Goal: Task Accomplishment & Management: Complete application form

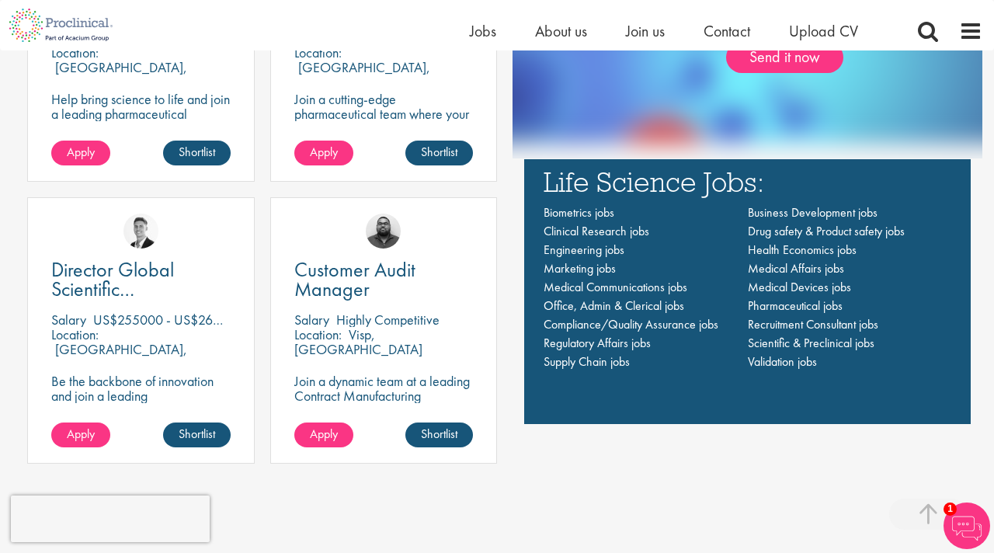
scroll to position [1103, 0]
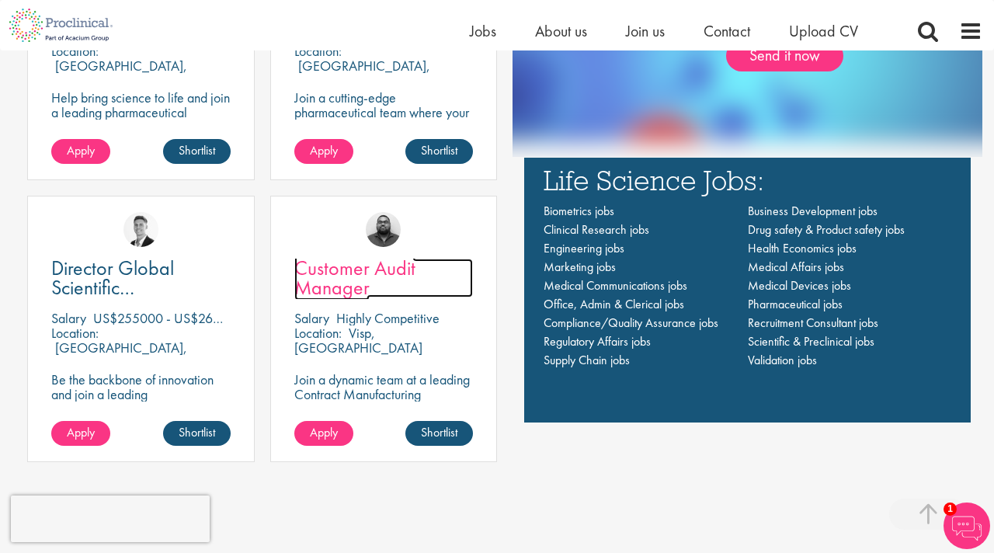
click at [332, 274] on span "Customer Audit Manager" at bounding box center [354, 278] width 121 height 46
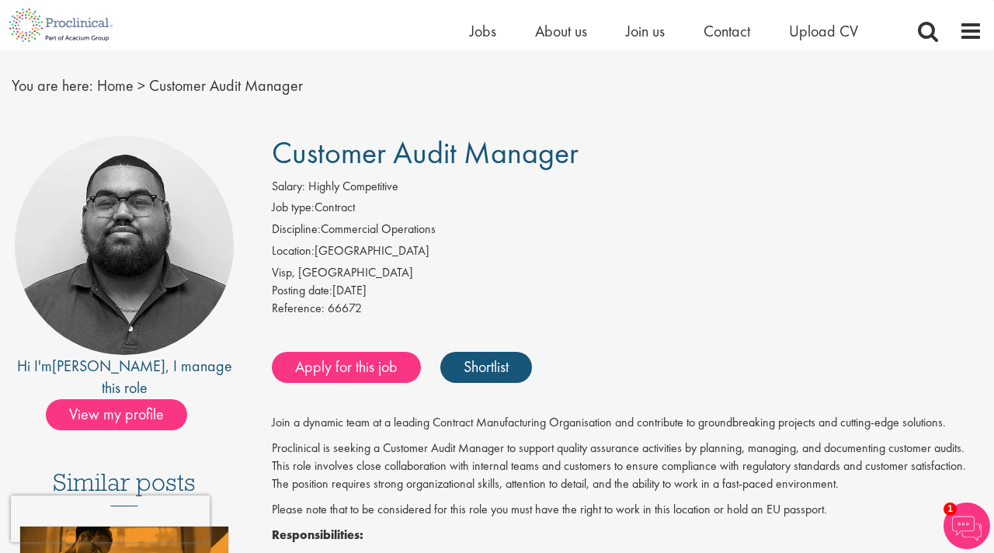
scroll to position [34, 0]
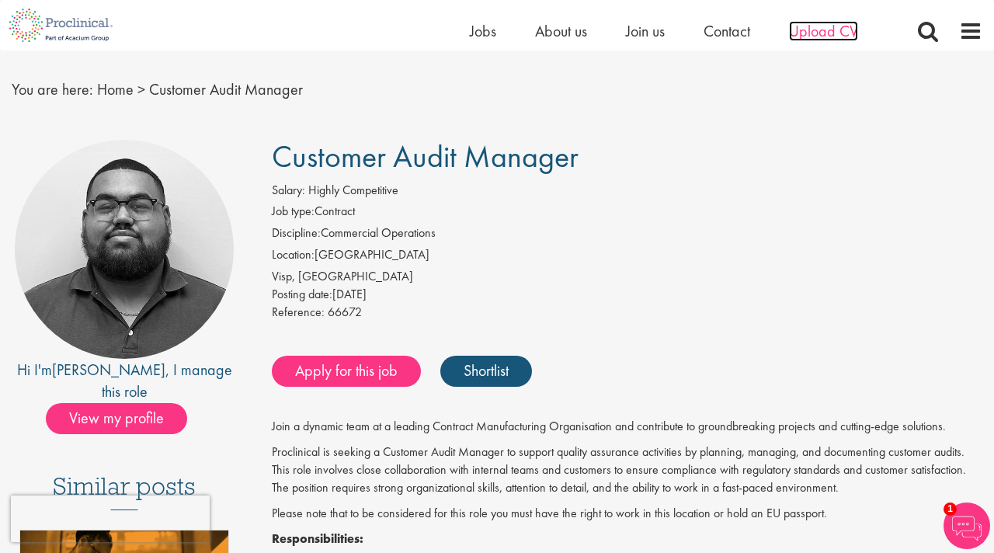
click at [814, 26] on span "Upload CV" at bounding box center [823, 31] width 69 height 20
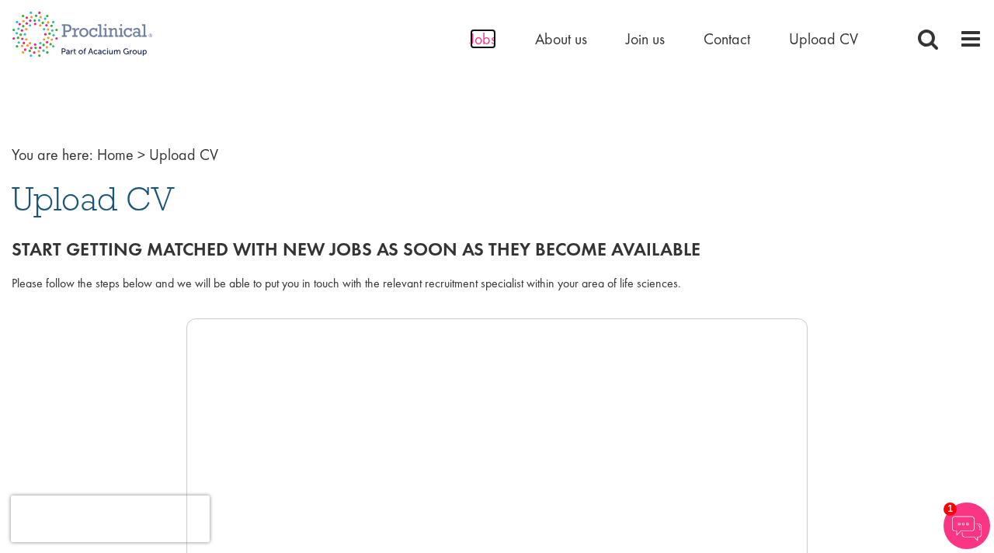
click at [486, 45] on span "Jobs" at bounding box center [483, 39] width 26 height 20
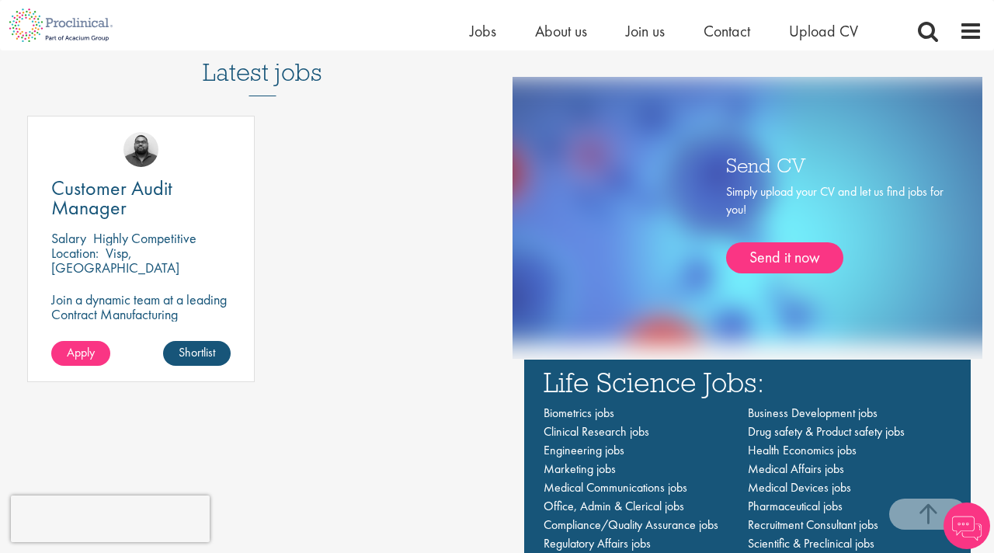
scroll to position [908, 0]
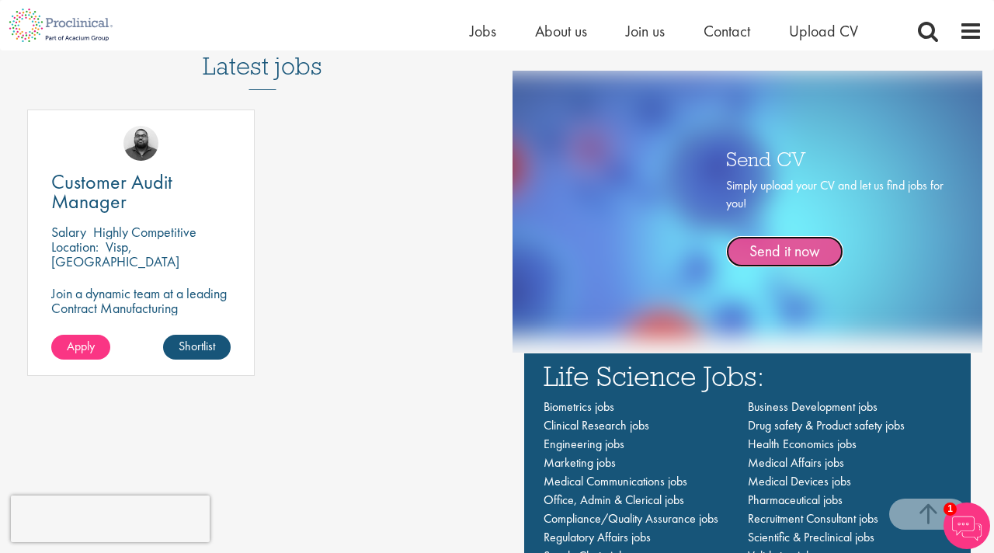
click at [794, 237] on link "Send it now" at bounding box center [784, 251] width 117 height 31
